Goal: Task Accomplishment & Management: Use online tool/utility

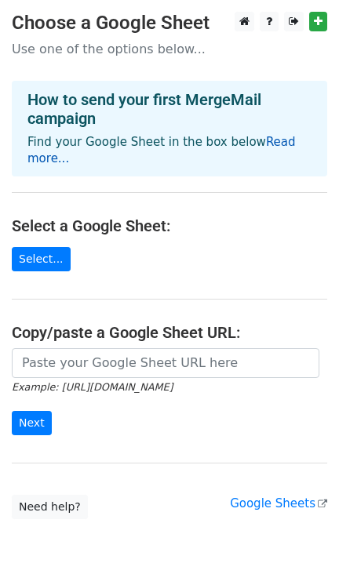
click at [294, 142] on link "Read more..." at bounding box center [161, 150] width 268 height 31
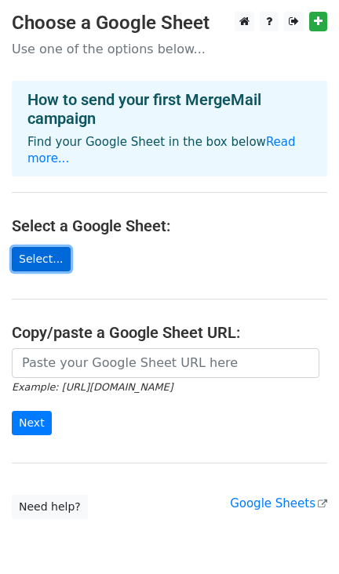
click at [51, 247] on link "Select..." at bounding box center [41, 259] width 59 height 24
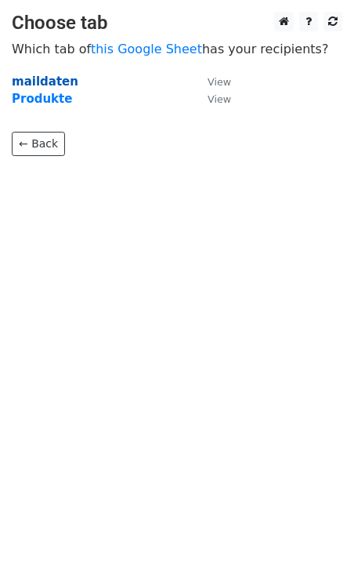
click at [53, 83] on strong "maildaten" at bounding box center [45, 81] width 67 height 14
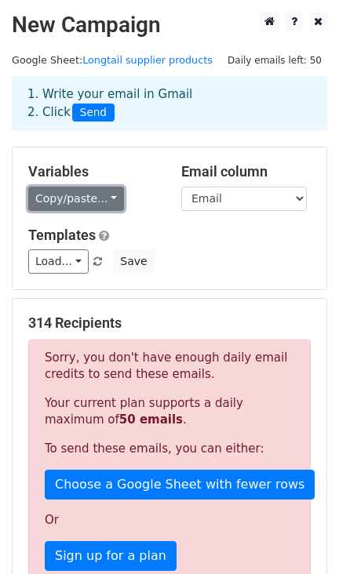
click at [94, 201] on link "Copy/paste..." at bounding box center [76, 199] width 96 height 24
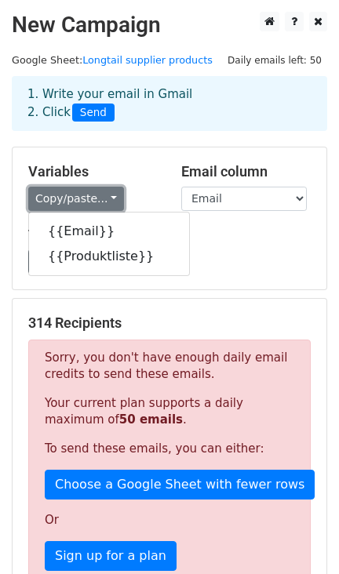
click at [94, 194] on link "Copy/paste..." at bounding box center [76, 199] width 96 height 24
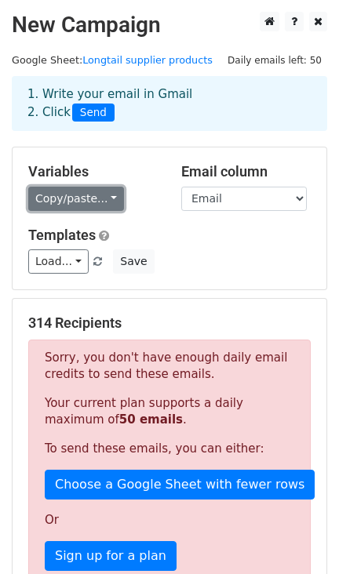
click at [93, 195] on link "Copy/paste..." at bounding box center [76, 199] width 96 height 24
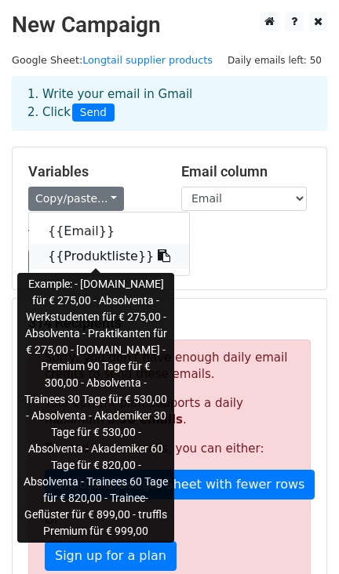
click at [103, 261] on link "{{Produktliste}}" at bounding box center [109, 256] width 160 height 25
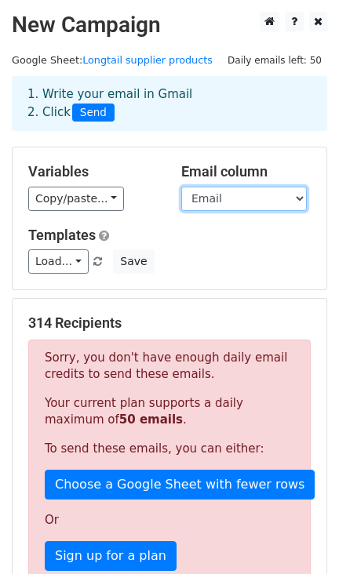
click at [248, 199] on select "Email Produktliste" at bounding box center [243, 199] width 125 height 24
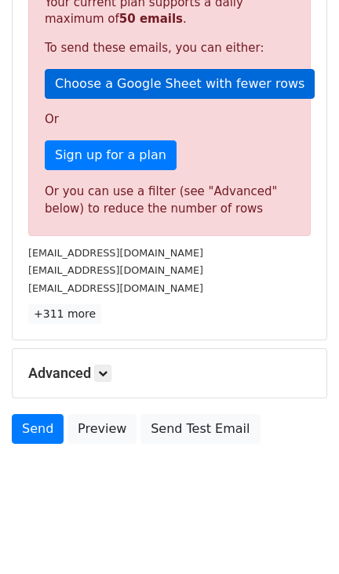
scroll to position [205, 0]
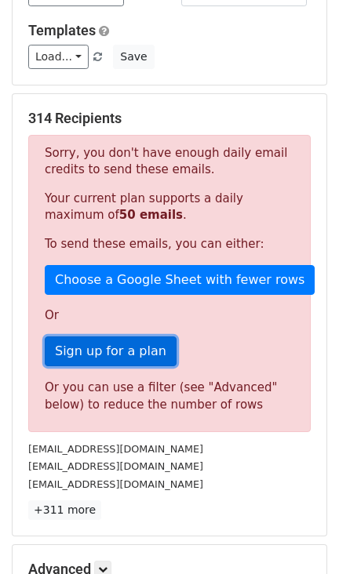
click at [90, 337] on link "Sign up for a plan" at bounding box center [111, 351] width 132 height 30
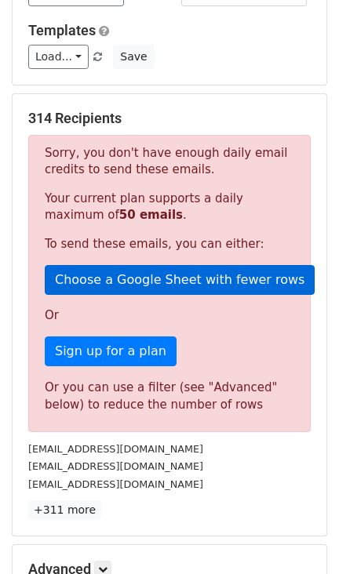
scroll to position [400, 0]
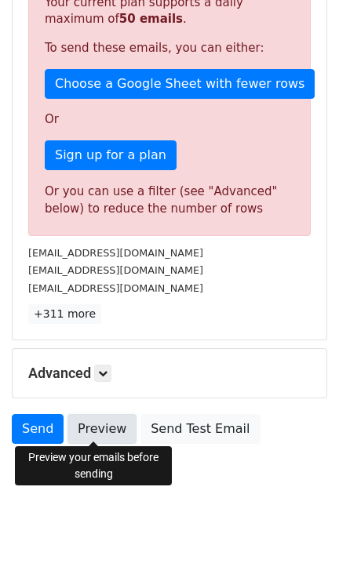
click at [94, 427] on link "Preview" at bounding box center [101, 429] width 69 height 30
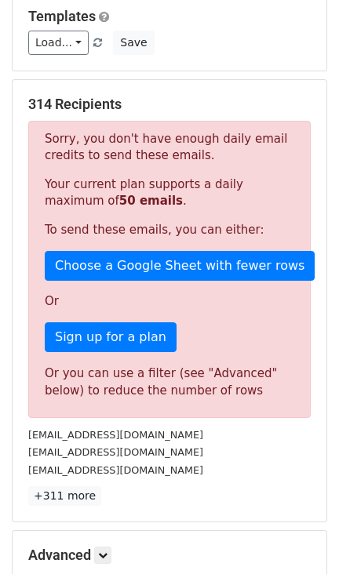
scroll to position [107, 0]
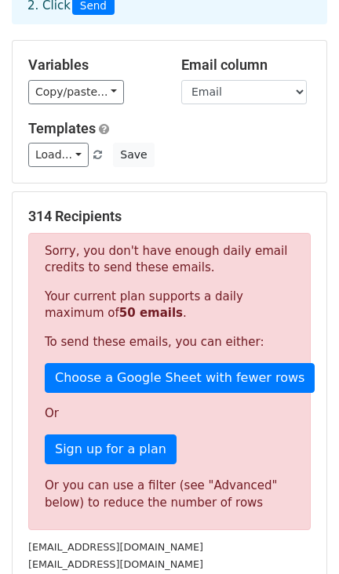
drag, startPoint x: 212, startPoint y: 103, endPoint x: 228, endPoint y: 86, distance: 23.3
click at [212, 103] on div "Variables Copy/paste... {{Email}} {{Produktliste}} Email column Email Produktli…" at bounding box center [169, 112] width 313 height 142
click at [229, 85] on select "Email Produktliste" at bounding box center [243, 92] width 125 height 24
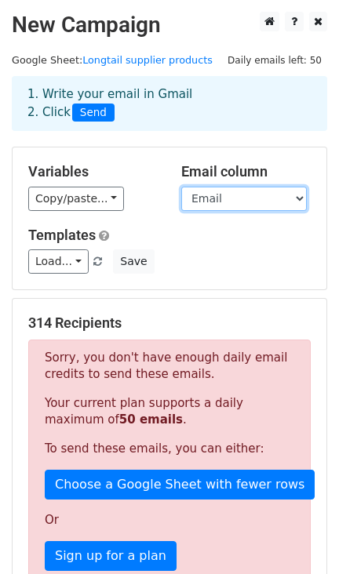
scroll to position [0, 0]
click at [124, 103] on div "1. Write your email in Gmail 2. Click Send" at bounding box center [169, 103] width 307 height 36
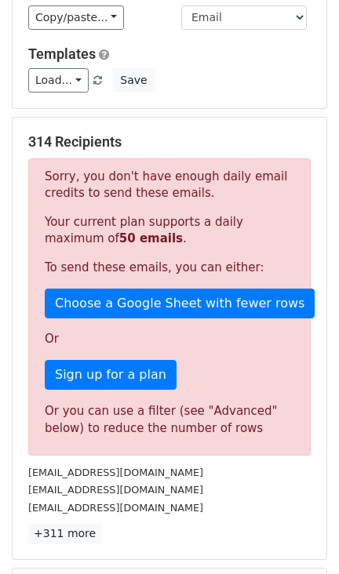
scroll to position [195, 0]
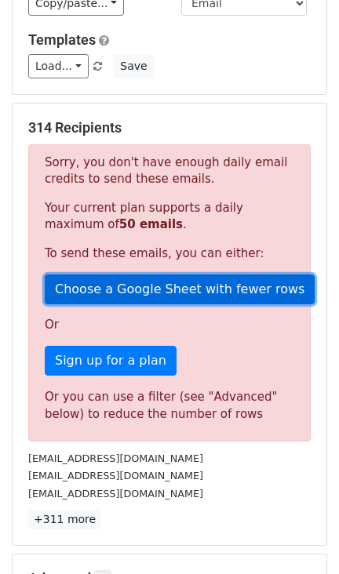
click at [150, 285] on link "Choose a Google Sheet with fewer rows" at bounding box center [180, 289] width 270 height 30
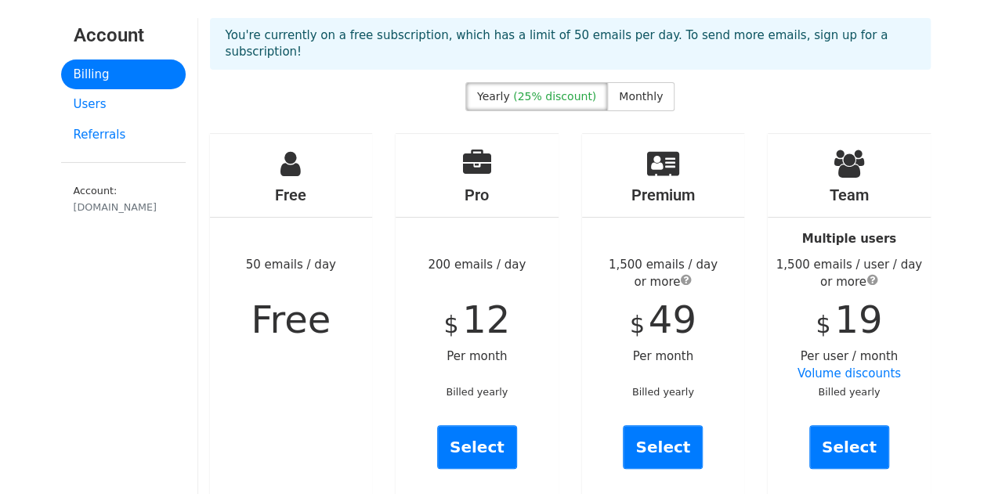
scroll to position [78, 0]
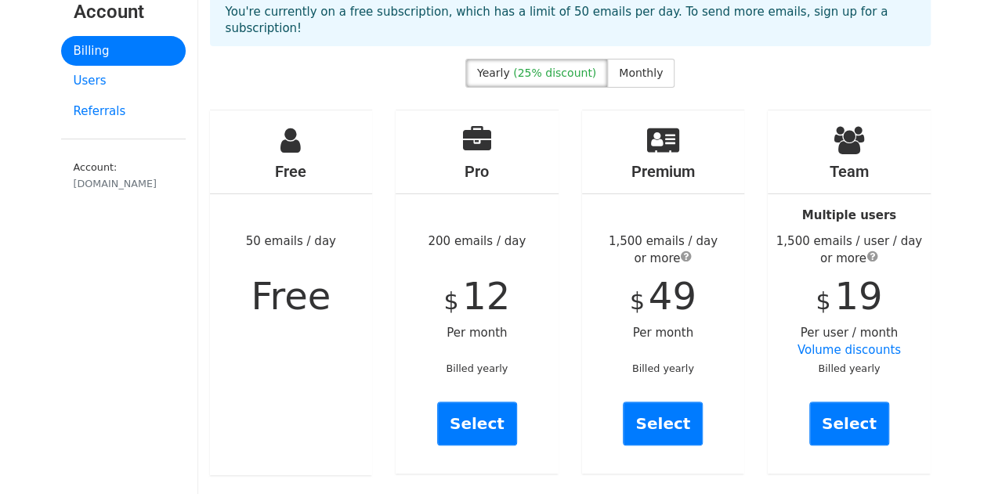
click at [378, 293] on div "Free 50 emails / day Free" at bounding box center [291, 293] width 187 height 366
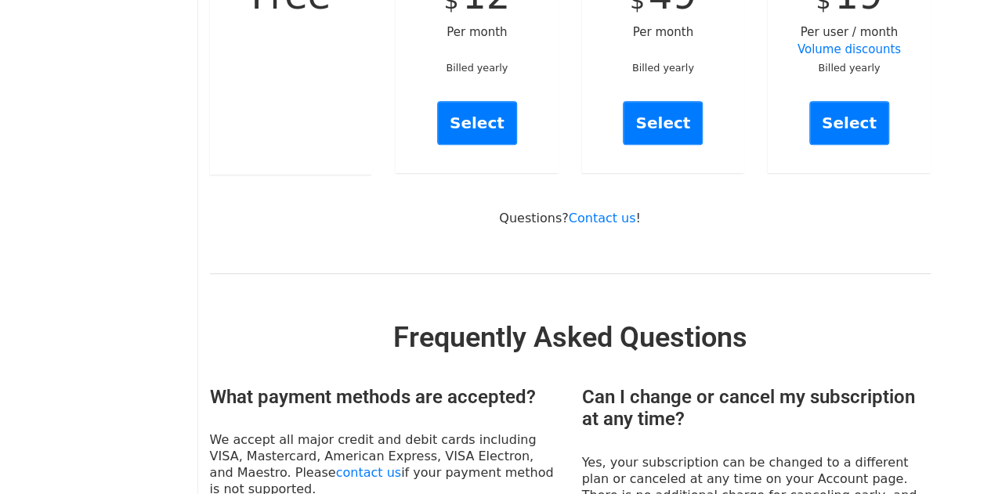
scroll to position [470, 0]
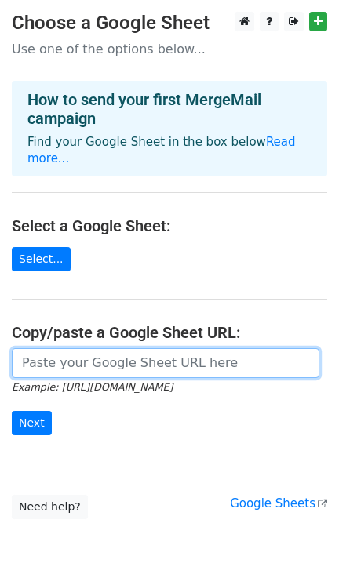
click at [68, 355] on input "url" at bounding box center [165, 363] width 307 height 30
paste input "[URL][DOMAIN_NAME]"
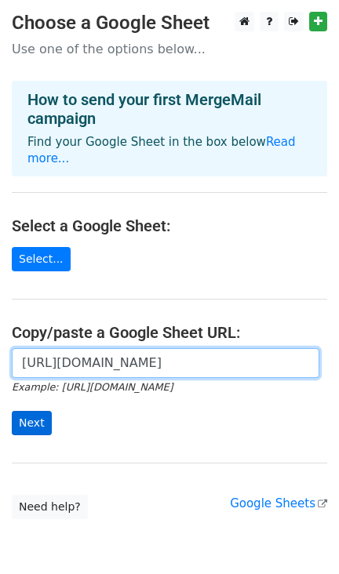
type input "[URL][DOMAIN_NAME]"
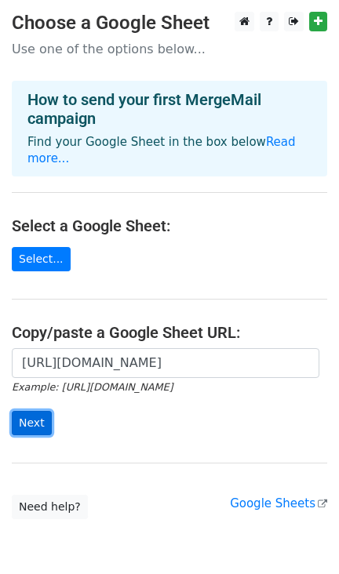
click at [34, 411] on input "Next" at bounding box center [32, 423] width 40 height 24
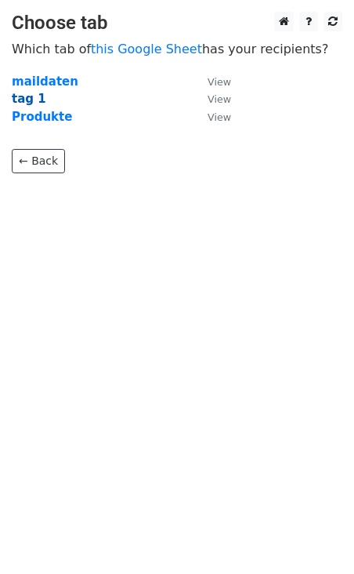
click at [23, 95] on strong "tag 1" at bounding box center [29, 99] width 34 height 14
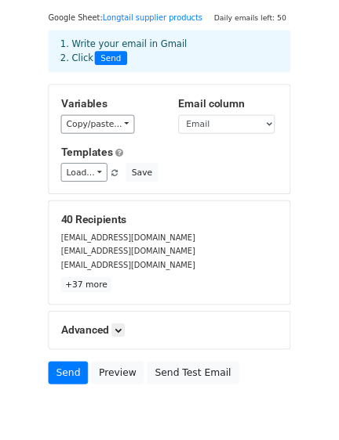
scroll to position [95, 0]
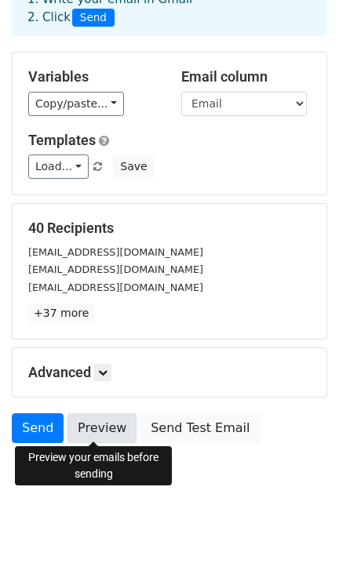
click at [110, 426] on link "Preview" at bounding box center [101, 428] width 69 height 30
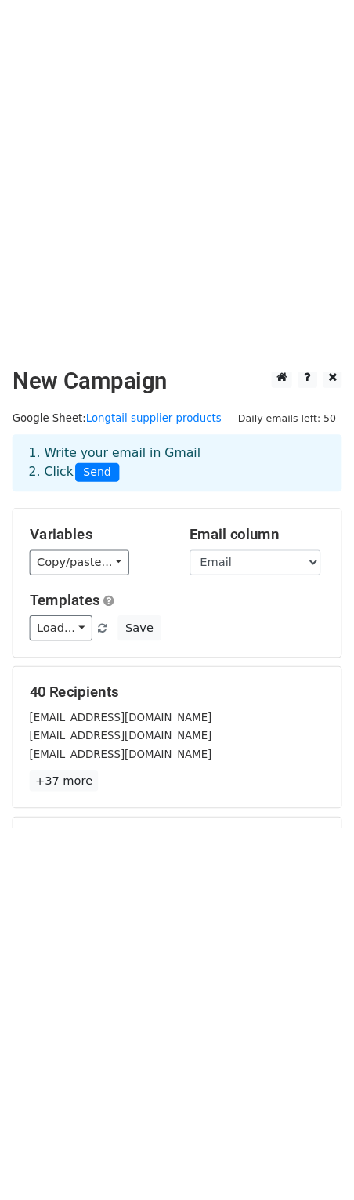
scroll to position [0, 0]
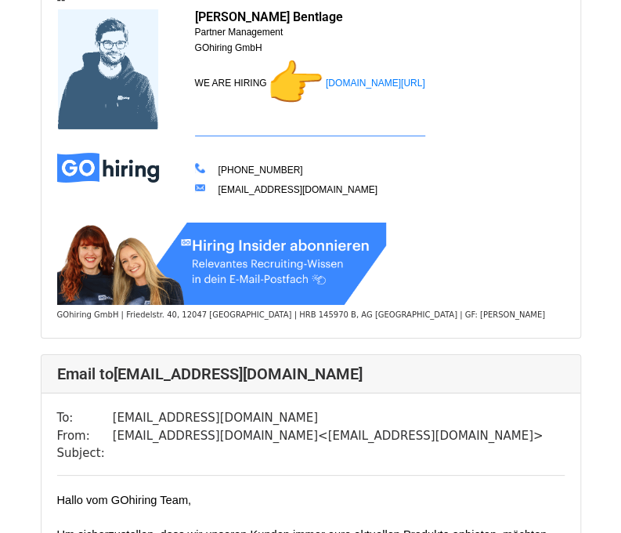
scroll to position [1802, 0]
